Goal: Task Accomplishment & Management: Use online tool/utility

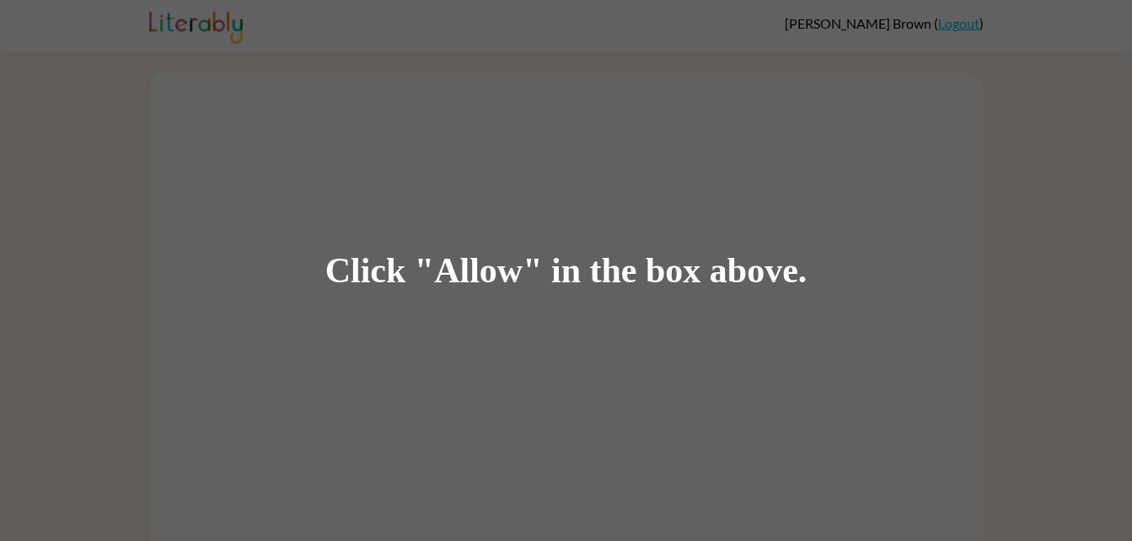
click at [807, 112] on div "Click "Allow" in the box above." at bounding box center [566, 270] width 1132 height 541
click at [839, 75] on div "Click "Allow" in the box above." at bounding box center [566, 270] width 1132 height 541
click at [716, 67] on div "Click "Allow" in the box above." at bounding box center [566, 270] width 1132 height 541
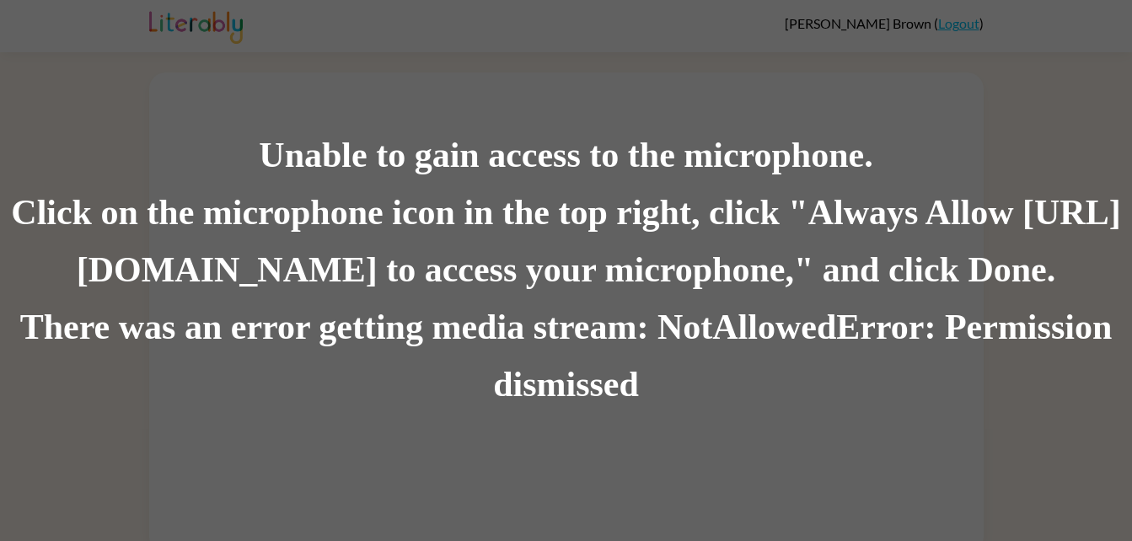
click at [430, 143] on div "Unable to gain access to the microphone." at bounding box center [566, 155] width 1132 height 57
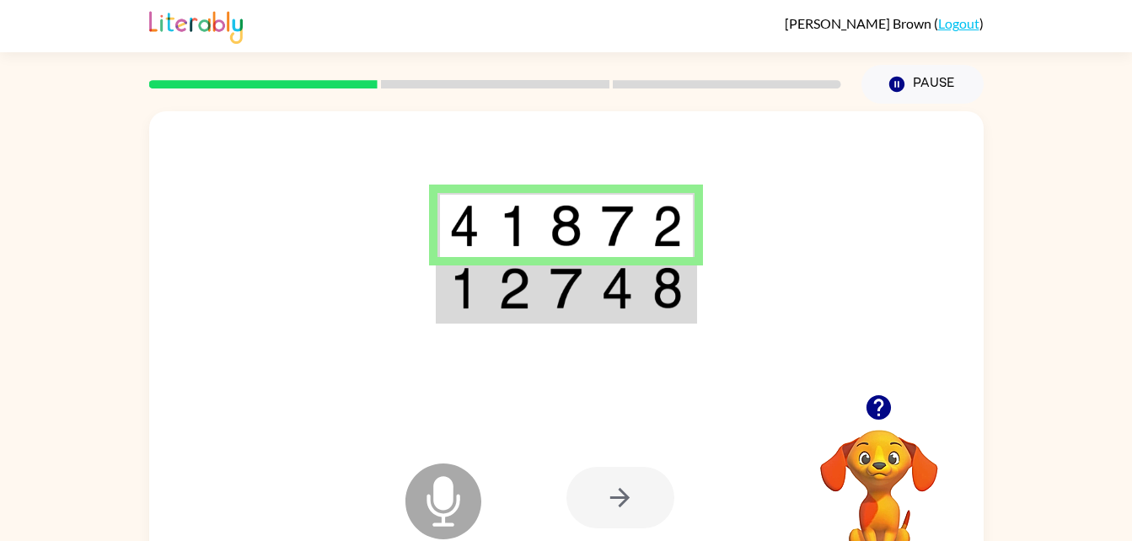
click at [456, 491] on icon at bounding box center [443, 502] width 76 height 76
click at [590, 506] on div at bounding box center [620, 498] width 108 height 62
click at [432, 495] on icon at bounding box center [443, 502] width 76 height 76
click at [945, 72] on button "Pause Pause" at bounding box center [922, 84] width 122 height 39
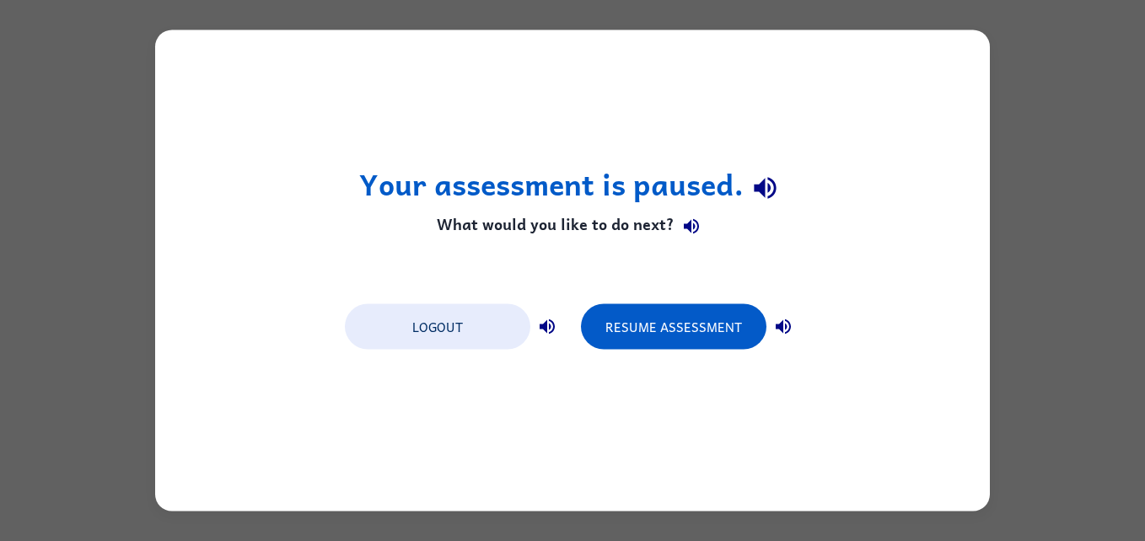
click at [686, 245] on div "Your assessment is paused. What would you like to do next? Logout Resume Assess…" at bounding box center [572, 270] width 834 height 481
click at [571, 253] on div "Your assessment is paused. What would you like to do next? Logout Resume Assess…" at bounding box center [572, 270] width 834 height 481
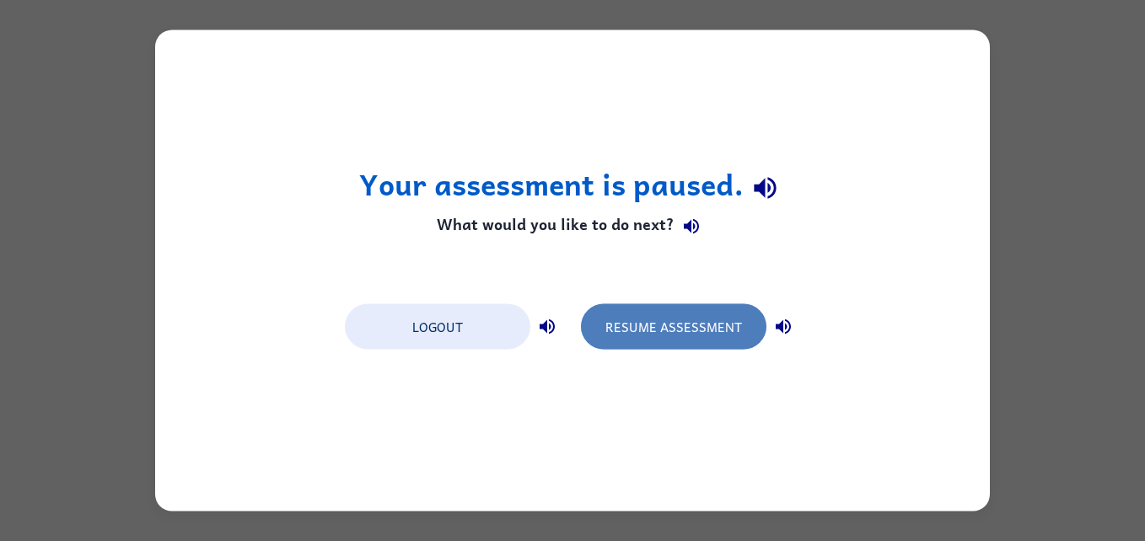
click at [632, 323] on button "Resume Assessment" at bounding box center [673, 327] width 185 height 46
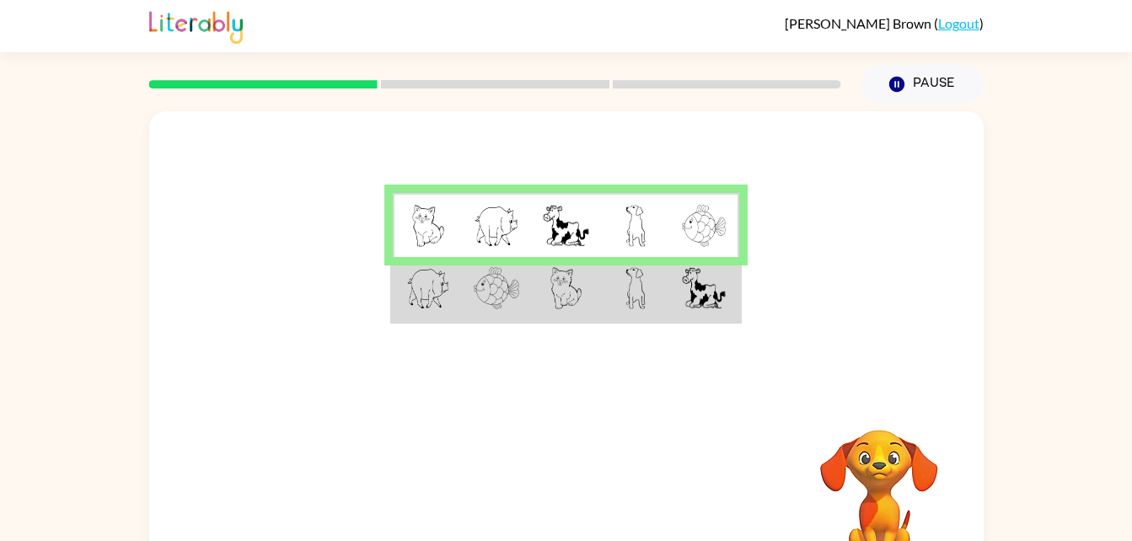
click at [632, 323] on table at bounding box center [565, 256] width 351 height 133
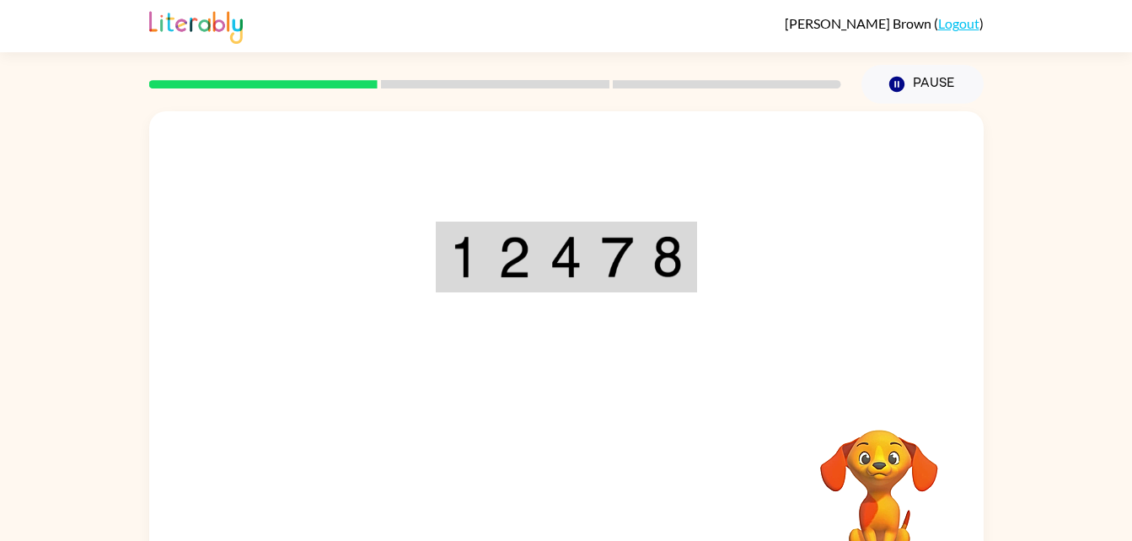
click at [560, 540] on html "[PERSON_NAME] ( Logout ) Pause Pause Your browser must support playing .mp4 fil…" at bounding box center [566, 296] width 1132 height 592
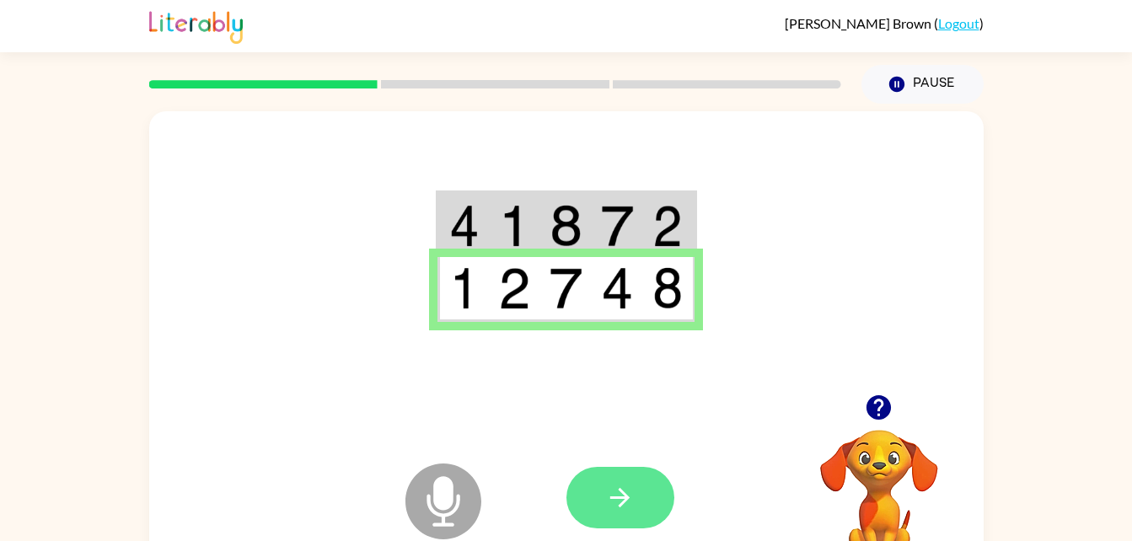
click at [617, 502] on icon "button" at bounding box center [619, 497] width 29 height 29
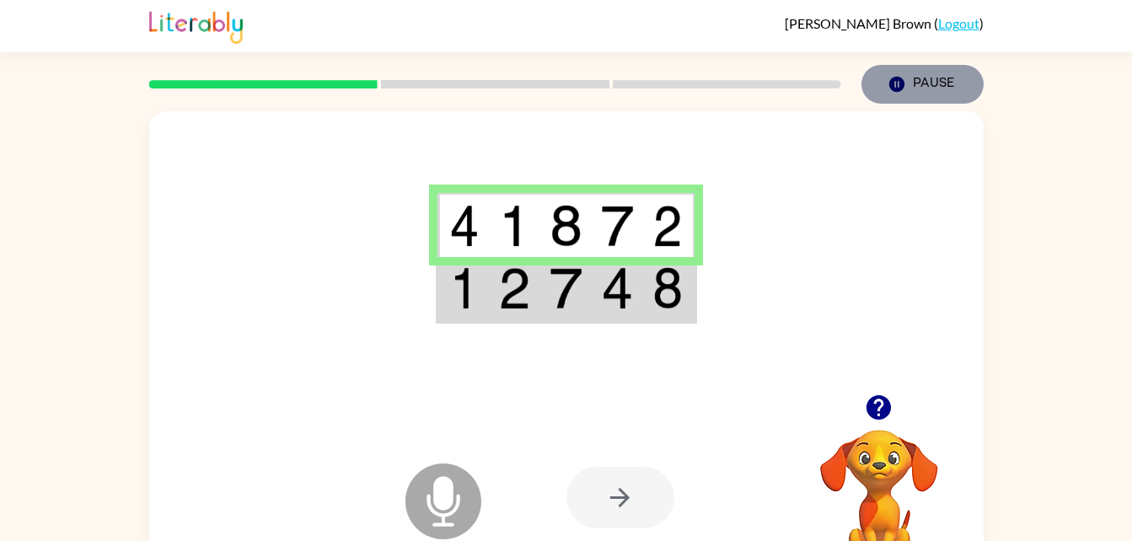
click at [926, 87] on button "Pause Pause" at bounding box center [922, 84] width 122 height 39
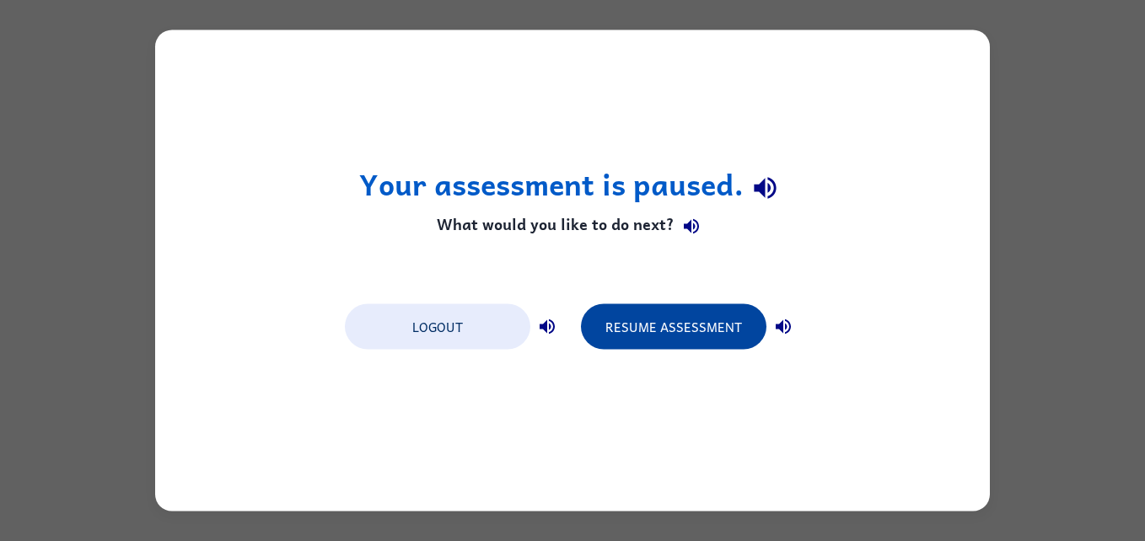
click at [704, 335] on button "Resume Assessment" at bounding box center [673, 327] width 185 height 46
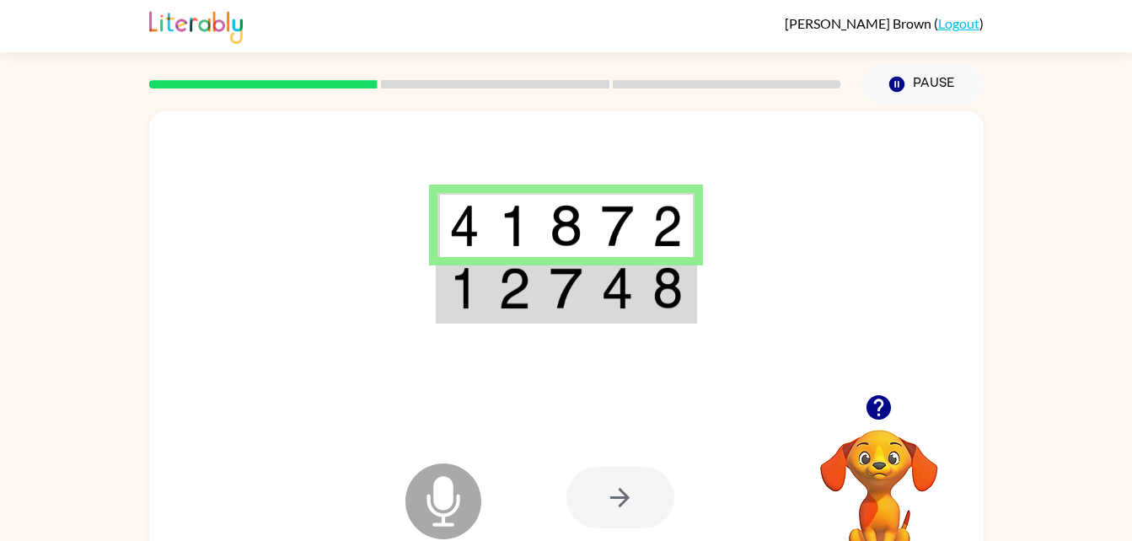
drag, startPoint x: 584, startPoint y: 472, endPoint x: 587, endPoint y: 453, distance: 18.7
click at [587, 453] on div at bounding box center [690, 498] width 249 height 190
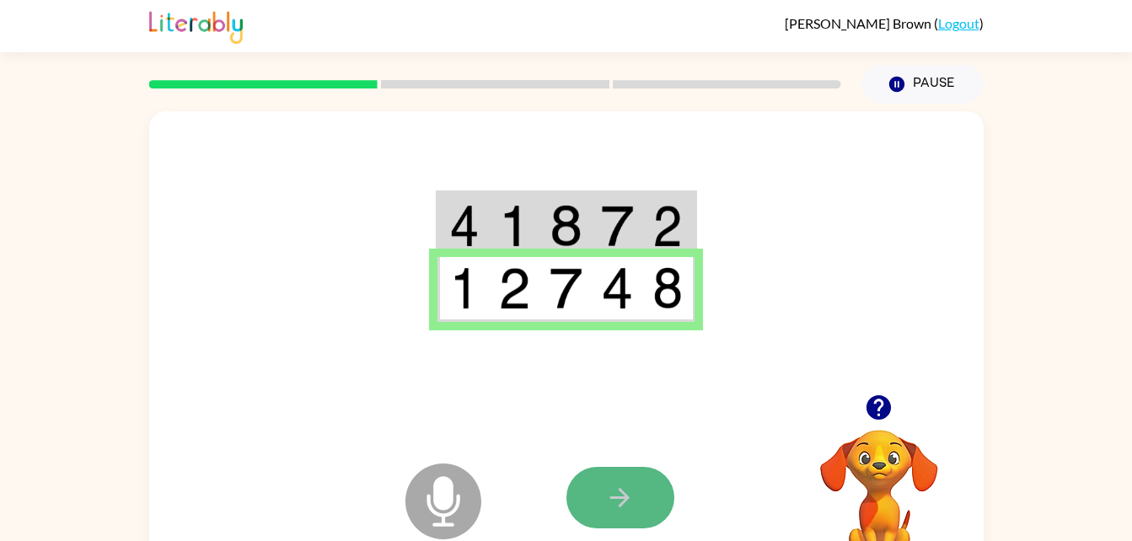
click at [612, 498] on icon "button" at bounding box center [619, 497] width 19 height 19
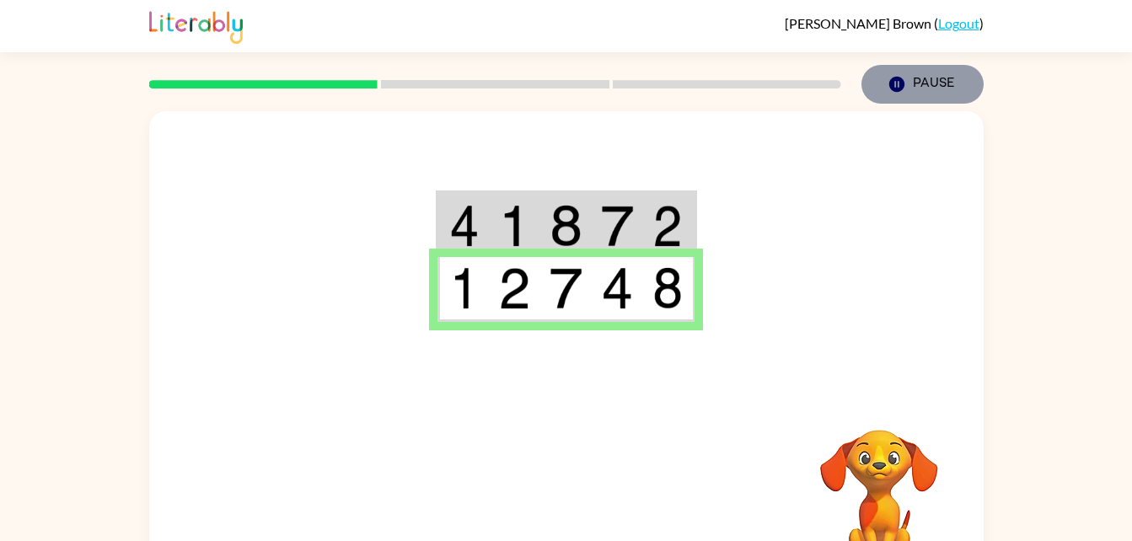
click at [882, 80] on button "Pause Pause" at bounding box center [922, 84] width 122 height 39
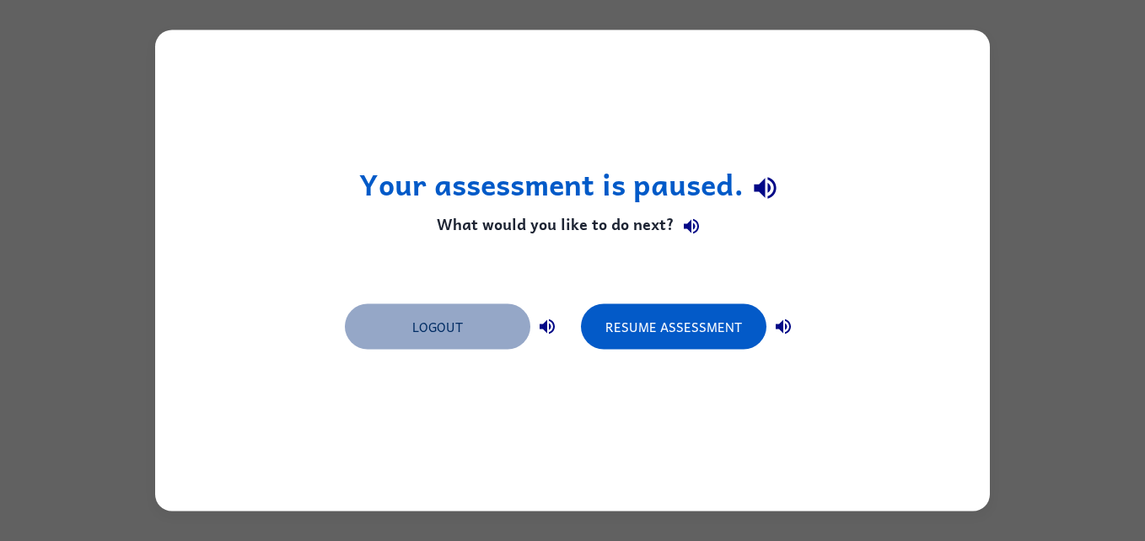
click at [419, 330] on button "Logout" at bounding box center [437, 327] width 185 height 46
